Goal: Task Accomplishment & Management: Complete application form

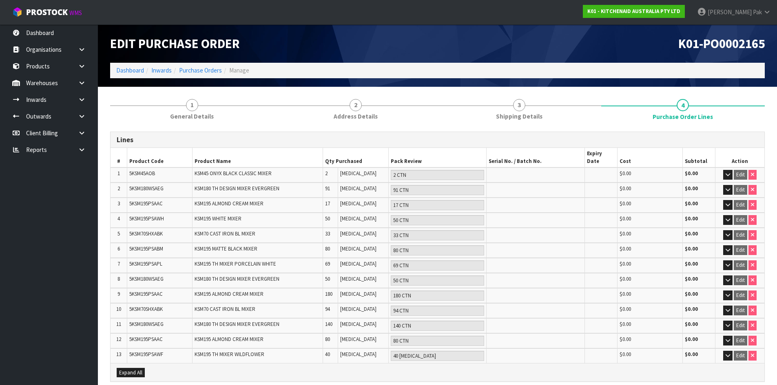
scroll to position [57, 0]
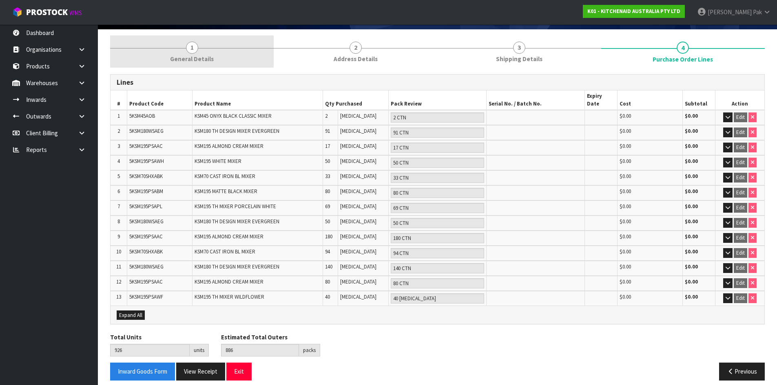
click at [213, 51] on link "1 General Details" at bounding box center [192, 51] width 164 height 32
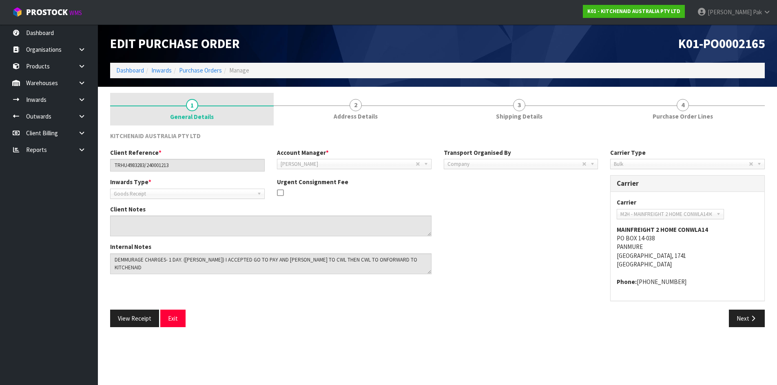
scroll to position [0, 0]
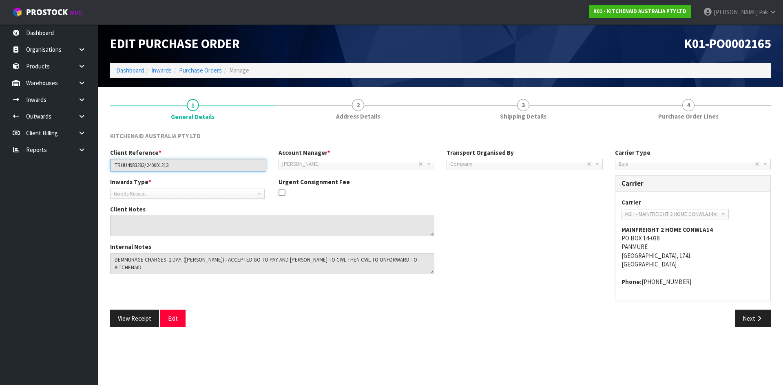
drag, startPoint x: 214, startPoint y: 161, endPoint x: 23, endPoint y: 169, distance: 190.6
click at [23, 169] on body "Toggle navigation ProStock WMS K01 - KITCHENAID AUSTRALIA PTY LTD [PERSON_NAME]…" at bounding box center [391, 192] width 783 height 385
drag, startPoint x: 625, startPoint y: 230, endPoint x: 733, endPoint y: 228, distance: 108.5
click at [733, 228] on address "MAINFREIGHT 2 HOME CONWLA14 PO BOX 14-038 PANMURE [GEOGRAPHIC_DATA], 1741 [GEOG…" at bounding box center [692, 248] width 143 height 44
click at [717, 231] on address "MAINFREIGHT 2 HOME CONWLA14 PO BOX 14-038 PANMURE [GEOGRAPHIC_DATA], 1741 [GEOG…" at bounding box center [692, 248] width 143 height 44
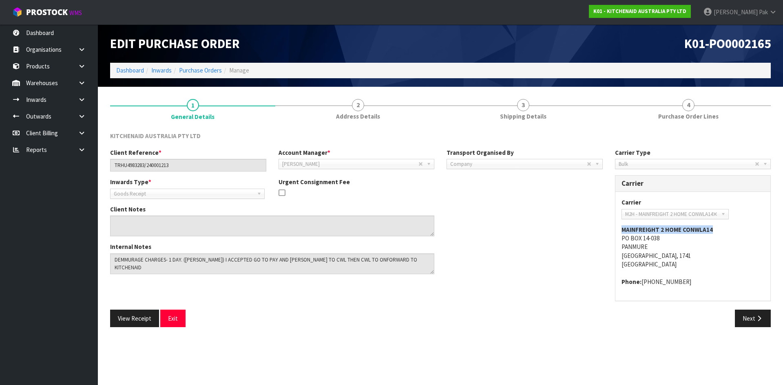
drag, startPoint x: 719, startPoint y: 228, endPoint x: 610, endPoint y: 229, distance: 108.9
click at [610, 229] on div "Carrier Type Company Bulk Courier Bulk Carrier Carrier ANGEL - ANGEL TRANSPORT …" at bounding box center [693, 228] width 168 height 161
copy strong "MAINFREIGHT 2 HOME CONWLA14"
click at [191, 69] on link "Purchase Orders" at bounding box center [200, 70] width 43 height 8
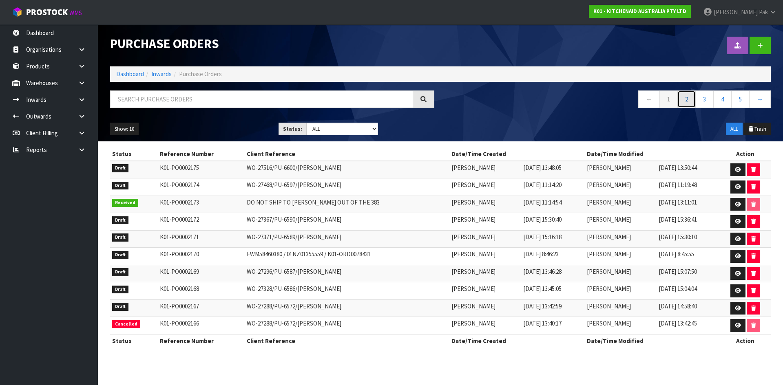
click at [689, 95] on link "2" at bounding box center [686, 100] width 18 height 18
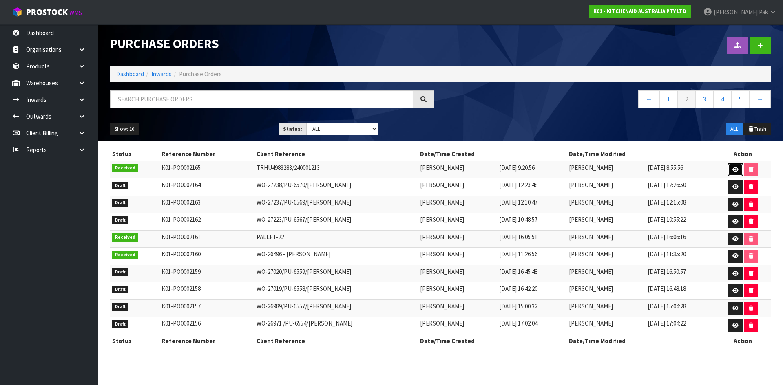
click at [735, 169] on icon at bounding box center [735, 169] width 6 height 5
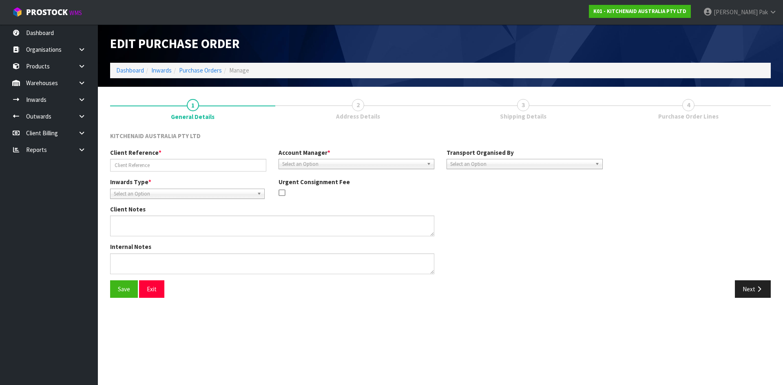
type input "TRHU4983283/240001213"
type textarea "DEMMURAGE CHARGES- 1 DAY. ([PERSON_NAME]) I ACCEPTED GO TO PAY AND [PERSON_NAME…"
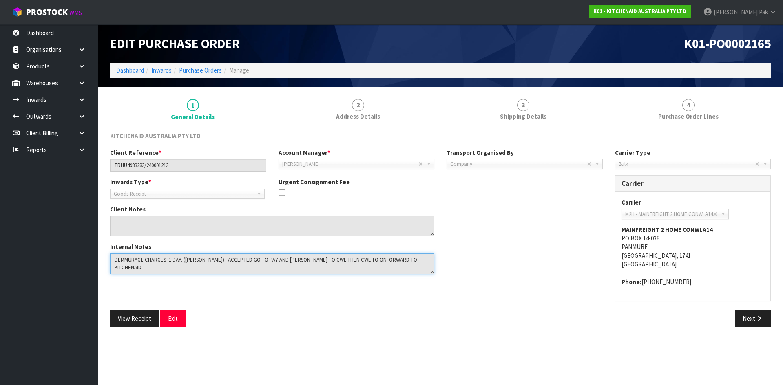
click at [189, 259] on textarea at bounding box center [272, 264] width 324 height 21
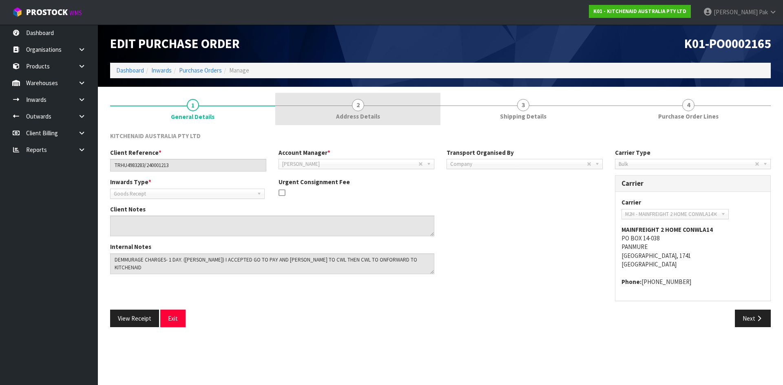
click at [361, 122] on link "2 Address Details" at bounding box center [357, 109] width 165 height 32
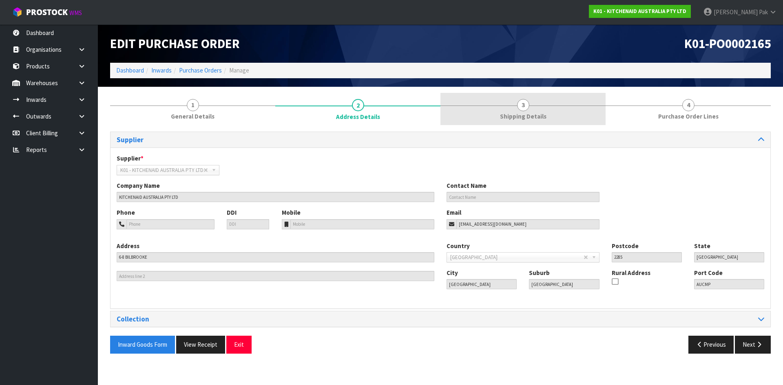
click at [527, 115] on span "Shipping Details" at bounding box center [523, 116] width 46 height 9
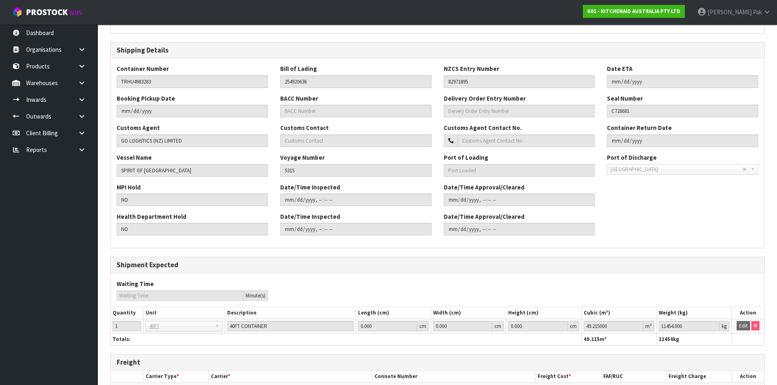
scroll to position [41, 0]
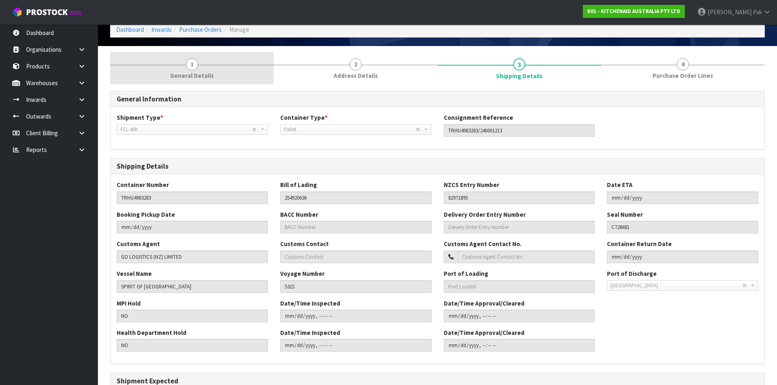
drag, startPoint x: 356, startPoint y: 71, endPoint x: 222, endPoint y: 68, distance: 133.8
click at [356, 71] on link "2 Address Details" at bounding box center [356, 68] width 164 height 32
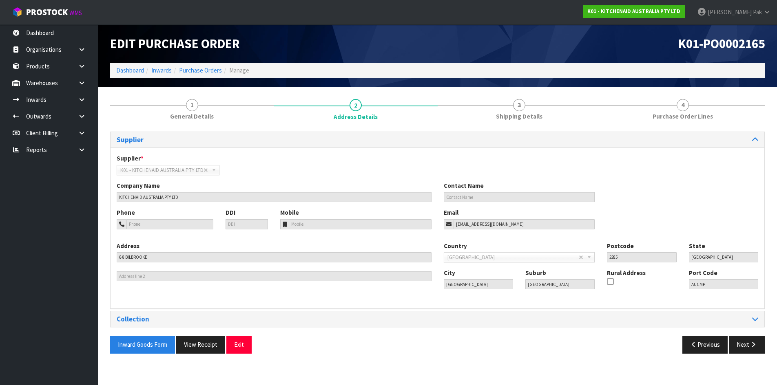
scroll to position [0, 0]
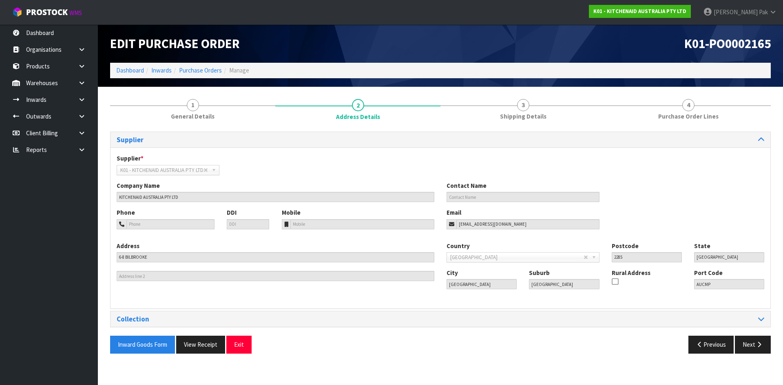
click at [222, 68] on li "Manage" at bounding box center [235, 70] width 27 height 9
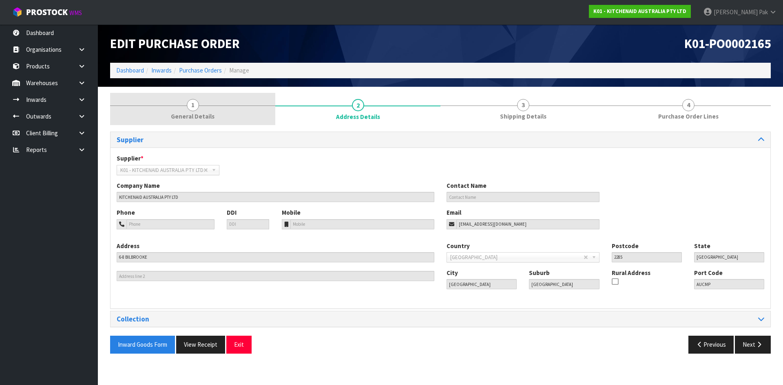
click at [212, 108] on link "1 General Details" at bounding box center [192, 109] width 165 height 32
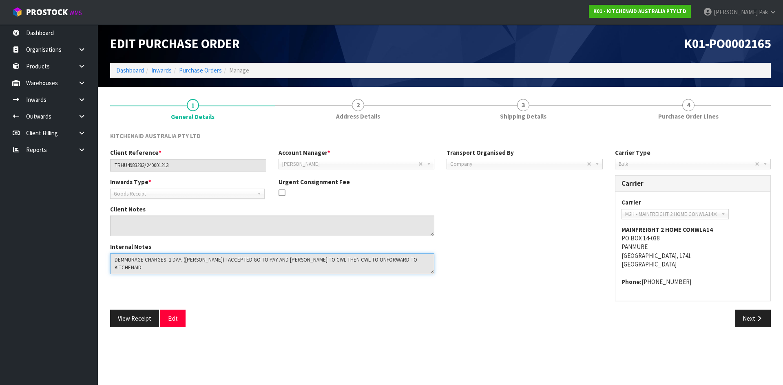
click at [217, 258] on textarea at bounding box center [272, 264] width 324 height 21
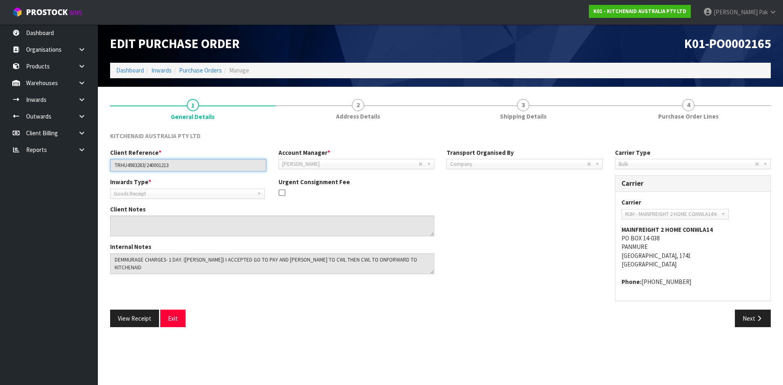
click at [199, 165] on input "TRHU4983283/240001213" at bounding box center [188, 165] width 156 height 13
click at [198, 165] on input "TRHU4983283/240001213" at bounding box center [188, 165] width 156 height 13
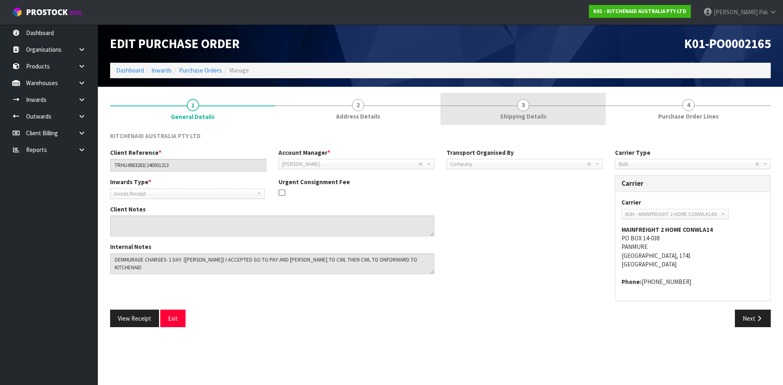
drag, startPoint x: 418, startPoint y: 124, endPoint x: 487, endPoint y: 113, distance: 70.2
click at [418, 124] on link "2 Address Details" at bounding box center [357, 109] width 165 height 32
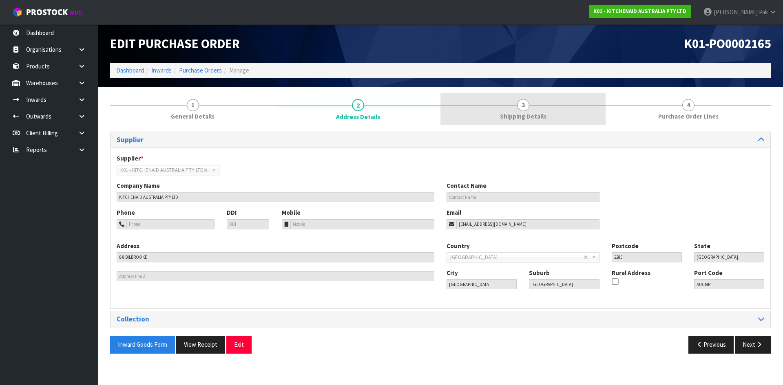
click at [487, 113] on link "3 Shipping Details" at bounding box center [522, 109] width 165 height 32
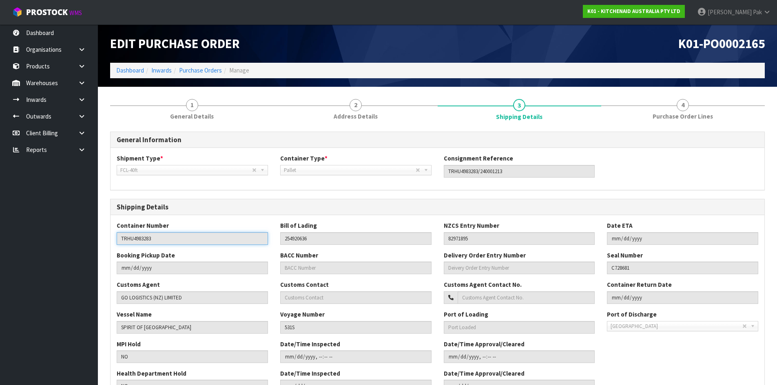
drag, startPoint x: 104, startPoint y: 238, endPoint x: 21, endPoint y: 237, distance: 83.2
click at [11, 237] on body "Toggle navigation ProStock WMS K01 - KITCHENAID AUSTRALIA PTY LTD [PERSON_NAME]…" at bounding box center [388, 192] width 777 height 385
click at [298, 243] on input "254920636" at bounding box center [355, 238] width 151 height 13
click at [457, 240] on input "82971895" at bounding box center [519, 238] width 151 height 13
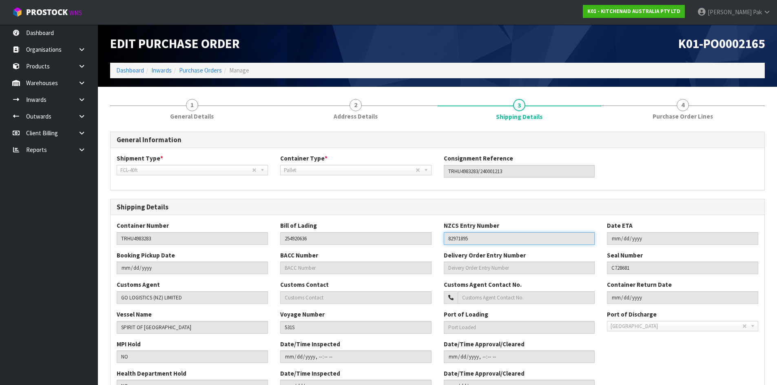
click at [457, 240] on input "82971895" at bounding box center [519, 238] width 151 height 13
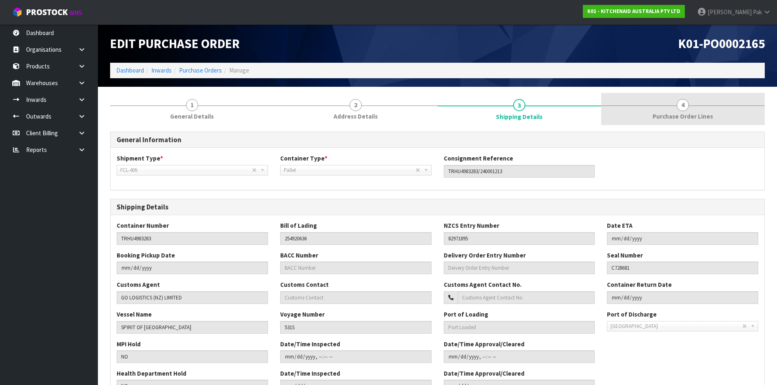
click at [712, 122] on link "4 Purchase Order Lines" at bounding box center [683, 109] width 164 height 32
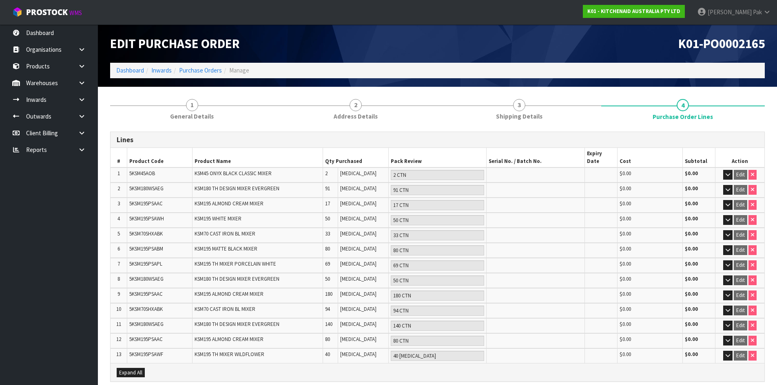
click at [135, 170] on span "5KSM45AOB" at bounding box center [142, 173] width 26 height 7
copy span "5KSM45AOB"
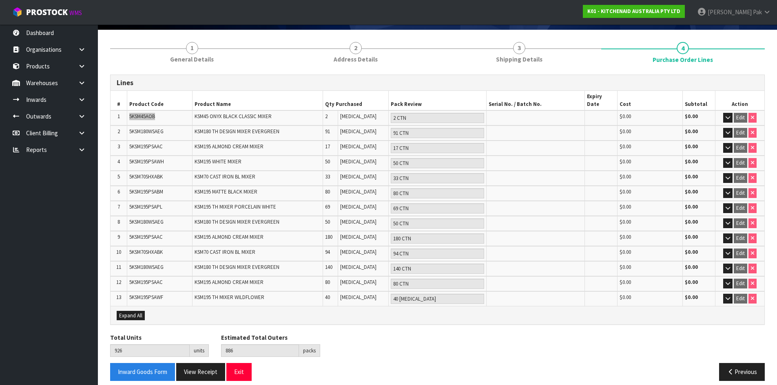
scroll to position [57, 0]
drag, startPoint x: 75, startPoint y: 100, endPoint x: 72, endPoint y: 104, distance: 4.4
click at [75, 100] on link at bounding box center [85, 99] width 26 height 17
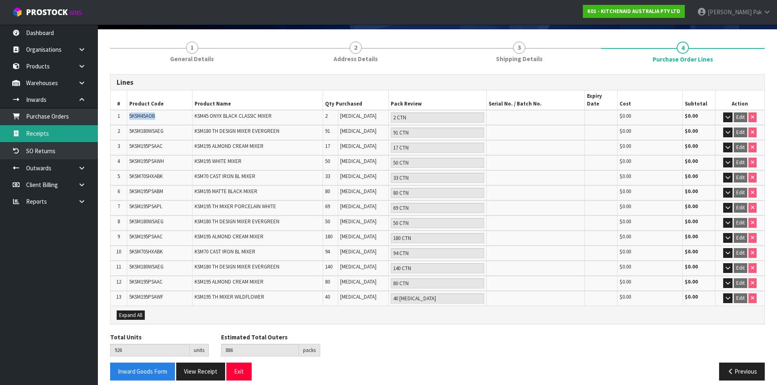
click at [53, 134] on link "Receipts" at bounding box center [49, 133] width 98 height 17
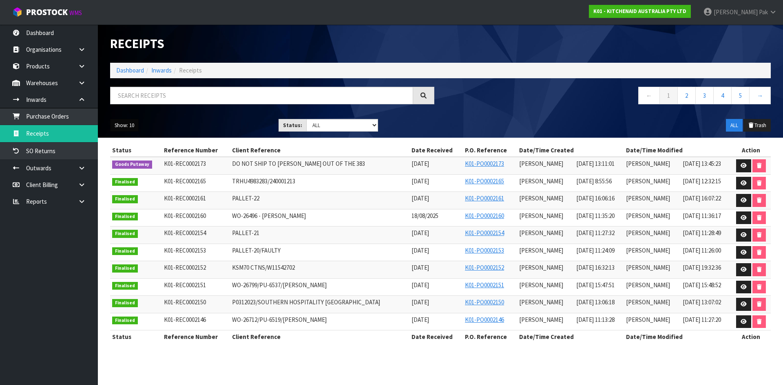
click at [129, 121] on button "Show: 10" at bounding box center [124, 125] width 29 height 13
click at [132, 159] on link "25" at bounding box center [143, 162] width 64 height 11
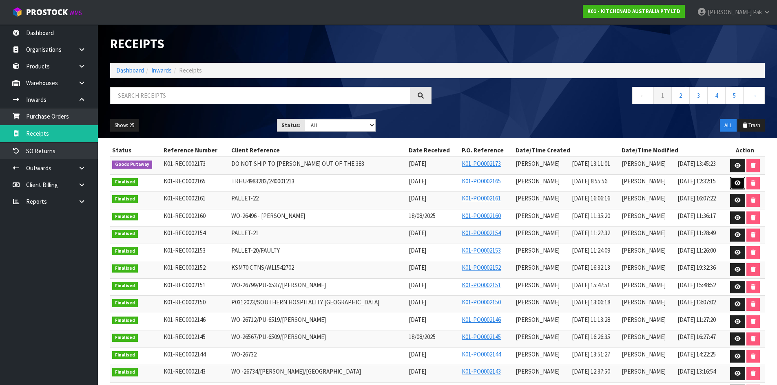
click at [736, 181] on icon at bounding box center [737, 183] width 6 height 5
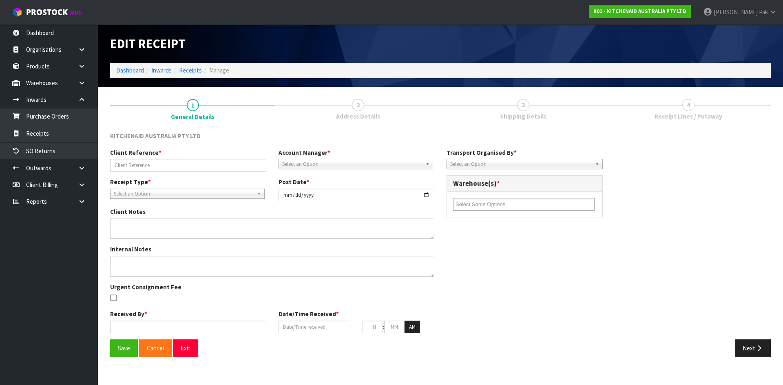
type input "TRHU4983283/240001213"
type input "[DATE]"
type textarea "DAMAGES WE2632651 OUTER CARTON, PICTURE CARTON DAMAGED FOAM AND MACHINE ARE OK"
type textarea "DEMMURAGE CHARGES- 1 DAY. ([PERSON_NAME]) I ACCEPTED GO TO PAY AND BILL TO CWL …"
type input "[PERSON_NAME]"
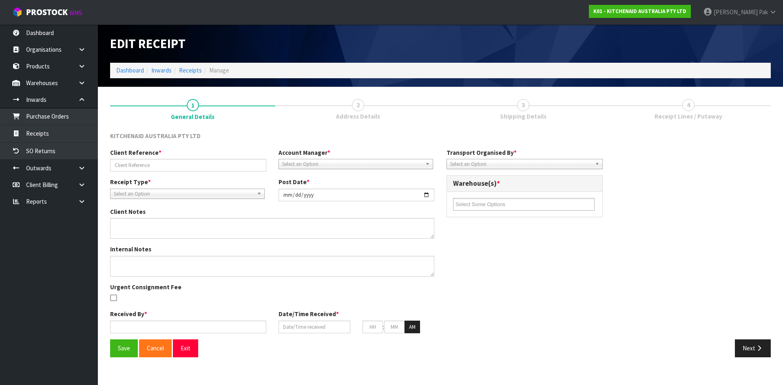
type input "[DATE]"
type input "08"
type input "55"
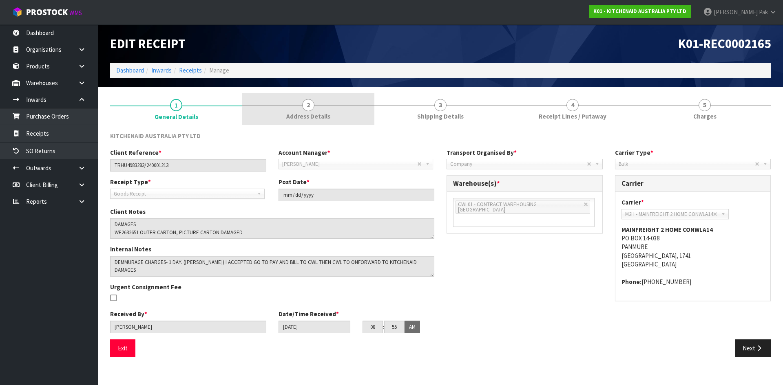
click at [278, 107] on link "2 Address Details" at bounding box center [308, 109] width 132 height 32
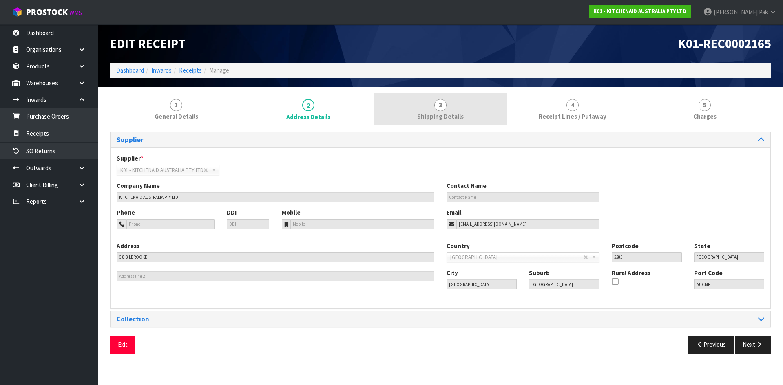
click at [428, 112] on link "3 Shipping Details" at bounding box center [440, 109] width 132 height 32
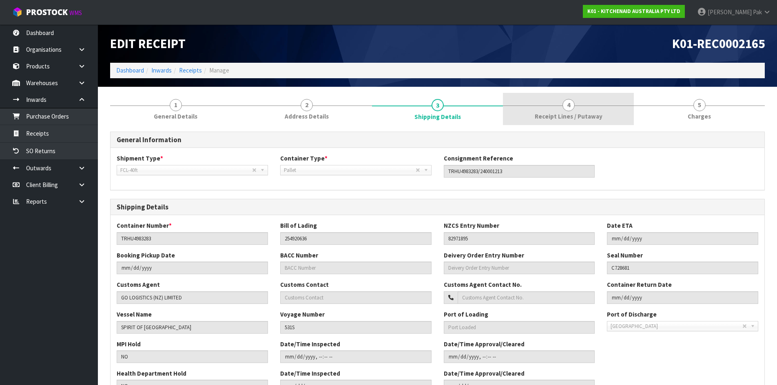
click at [609, 115] on link "4 Receipt Lines / Putaway" at bounding box center [568, 109] width 131 height 32
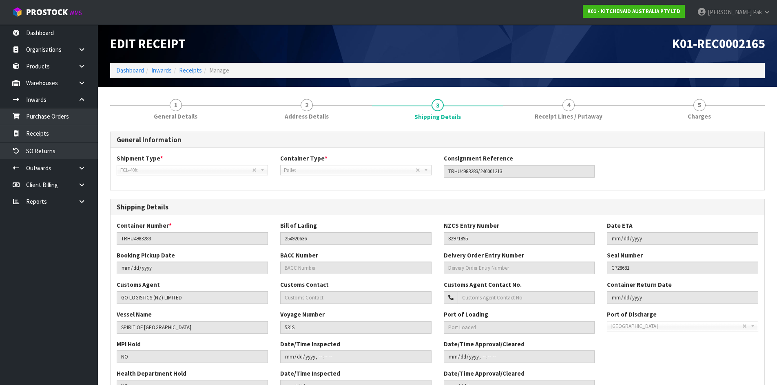
click at [567, 116] on span "Receipt Lines / Putaway" at bounding box center [569, 116] width 68 height 9
click at [537, 104] on link "4 Receipt Lines / Putaway" at bounding box center [568, 109] width 131 height 32
click at [750, 360] on div "MPI Hold NO Date/Time Inspected Date/Time Approval/Cleared" at bounding box center [438, 354] width 654 height 29
click at [705, 368] on div "MPI Hold NO Date/Time Inspected Date/Time Approval/Cleared" at bounding box center [438, 354] width 654 height 29
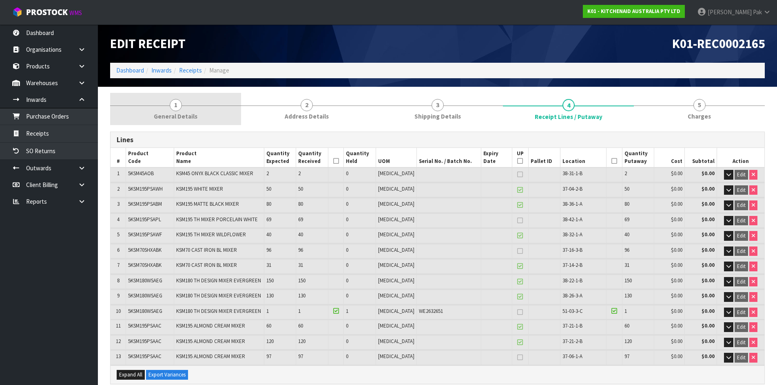
click at [188, 112] on link "1 General Details" at bounding box center [175, 109] width 131 height 32
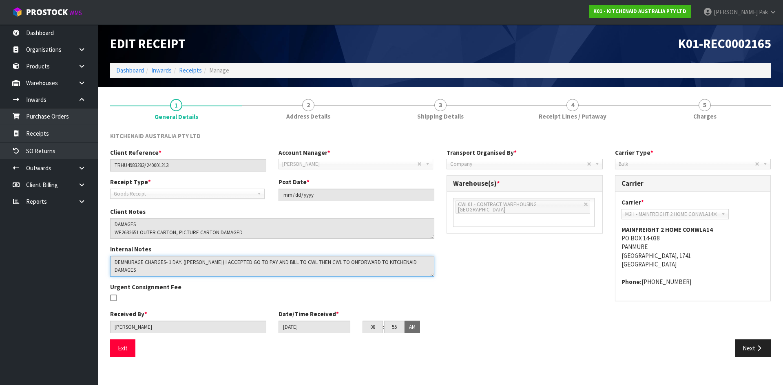
drag, startPoint x: 389, startPoint y: 262, endPoint x: 0, endPoint y: 252, distance: 388.8
click at [0, 253] on body "Toggle navigation ProStock WMS K01 - KITCHENAID AUSTRALIA PTY LTD [PERSON_NAME]…" at bounding box center [391, 192] width 783 height 385
drag, startPoint x: 144, startPoint y: 270, endPoint x: 101, endPoint y: 260, distance: 44.3
click at [101, 260] on section "1 General Details 2 Address Details 3 Shipping Details 4 Receipt Lines / Putawa…" at bounding box center [440, 228] width 685 height 283
drag, startPoint x: 180, startPoint y: 266, endPoint x: 38, endPoint y: 219, distance: 149.6
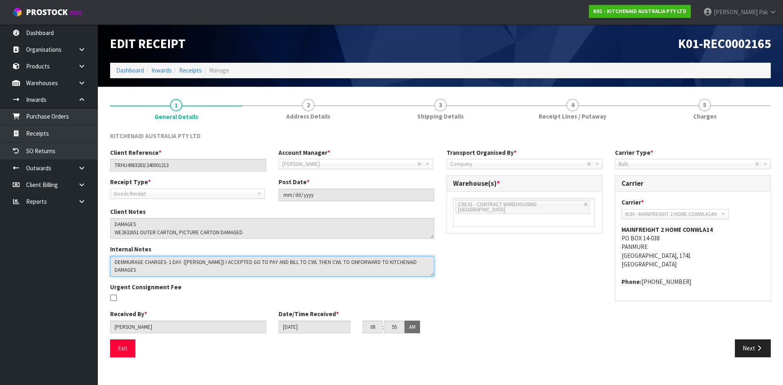
click at [38, 219] on body "Toggle navigation ProStock WMS K01 - KITCHENAID AUSTRALIA PTY LTD [PERSON_NAME]…" at bounding box center [391, 192] width 783 height 385
click at [146, 270] on textarea at bounding box center [272, 266] width 324 height 21
drag, startPoint x: 179, startPoint y: 270, endPoint x: 112, endPoint y: 265, distance: 67.1
click at [112, 265] on textarea at bounding box center [272, 266] width 324 height 21
